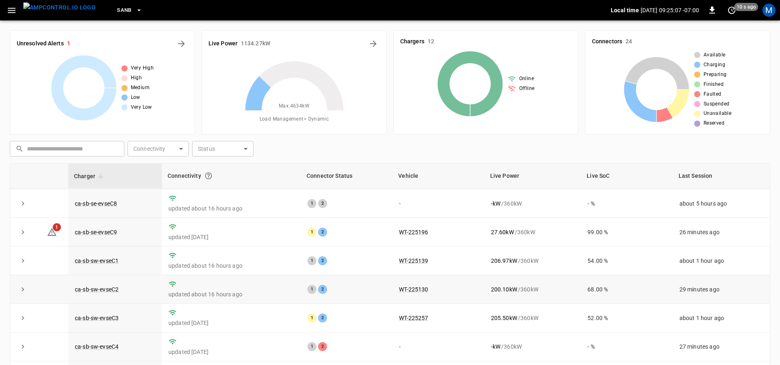
scroll to position [119, 0]
click at [112, 344] on link "ca-sb-sw-evseC4" at bounding box center [96, 347] width 47 height 10
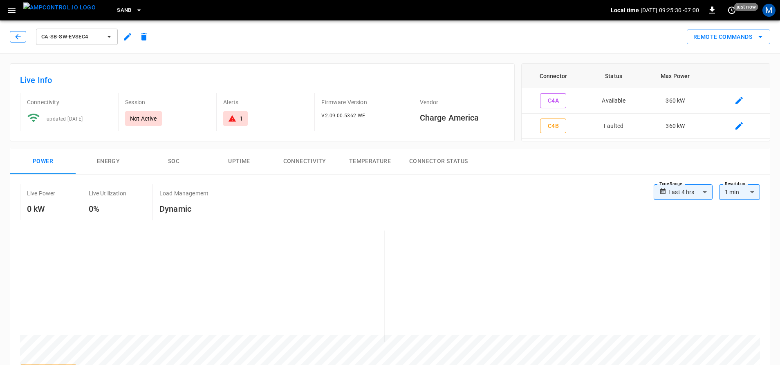
click at [23, 38] on button "button" at bounding box center [18, 36] width 16 height 11
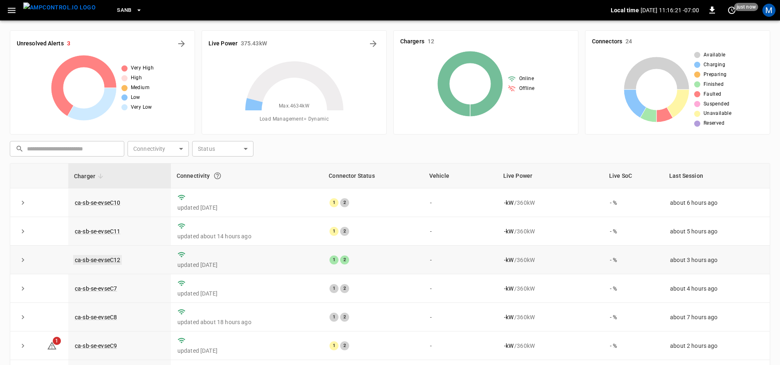
click at [98, 257] on link "ca-sb-se-evseC12" at bounding box center [97, 260] width 49 height 10
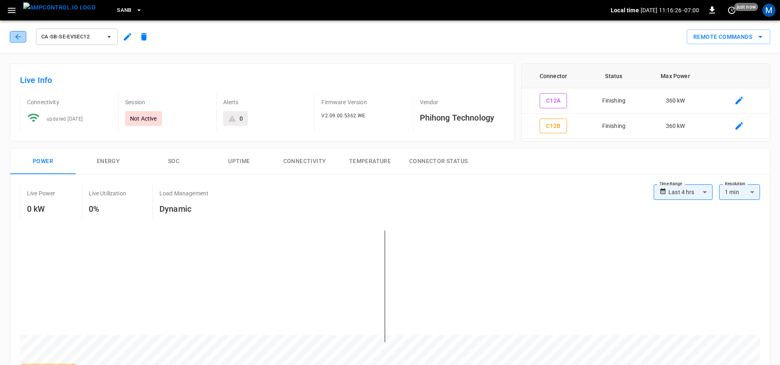
click at [22, 39] on icon "button" at bounding box center [18, 37] width 8 height 8
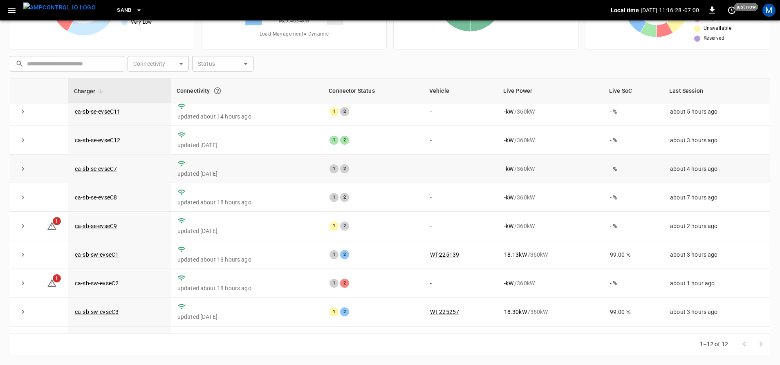
scroll to position [119, 0]
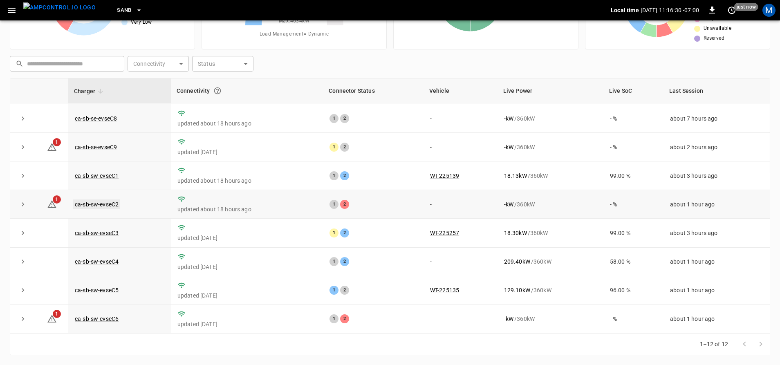
click at [108, 199] on link "ca-sb-sw-evseC2" at bounding box center [96, 204] width 47 height 10
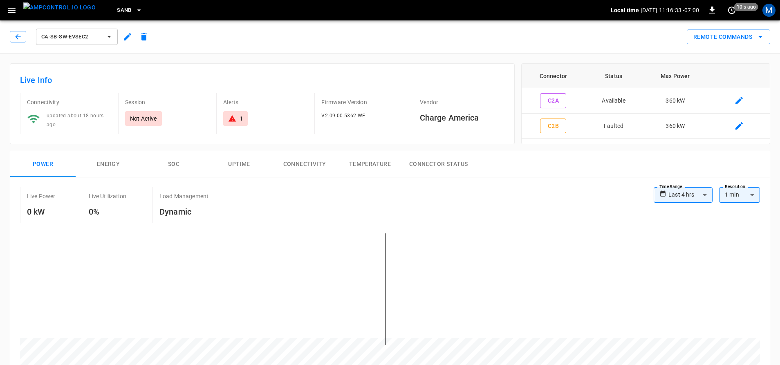
click at [9, 36] on div "ca-sb-sw-evseC2" at bounding box center [80, 35] width 146 height 23
click at [14, 37] on icon "button" at bounding box center [18, 37] width 8 height 8
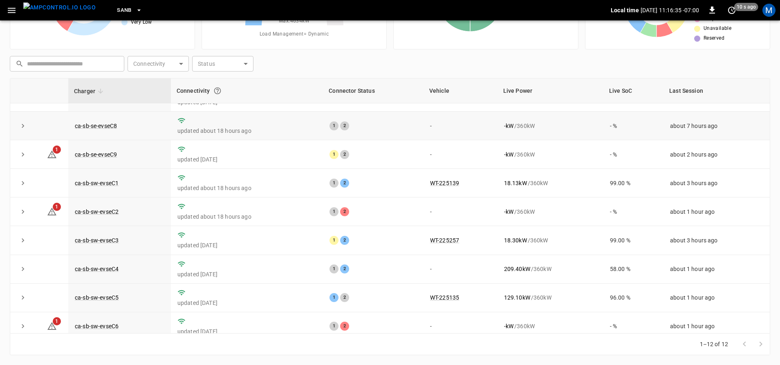
scroll to position [119, 0]
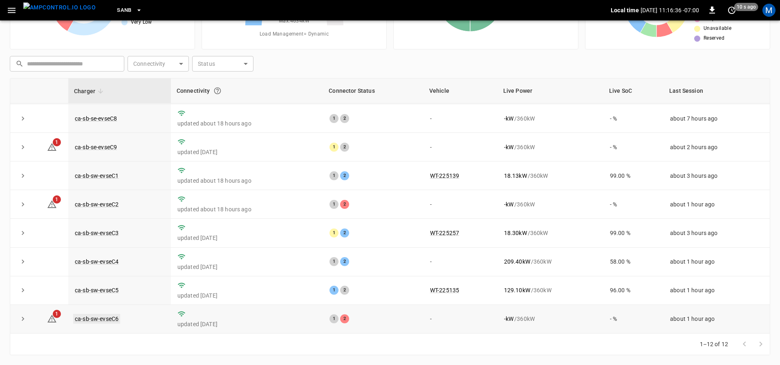
click at [105, 320] on link "ca-sb-sw-evseC6" at bounding box center [96, 319] width 47 height 10
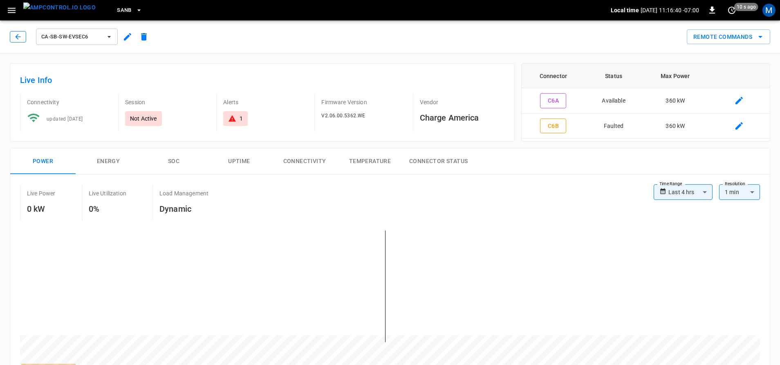
click at [21, 40] on icon "button" at bounding box center [18, 37] width 8 height 8
